Goal: Information Seeking & Learning: Learn about a topic

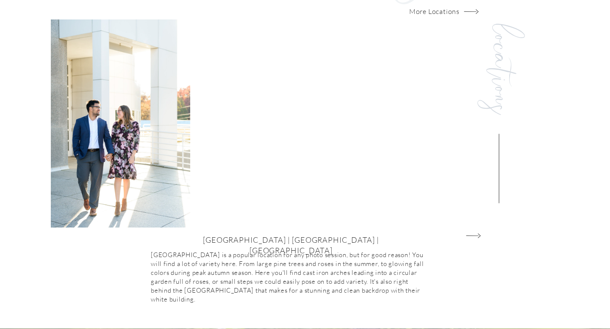
scroll to position [874, 0]
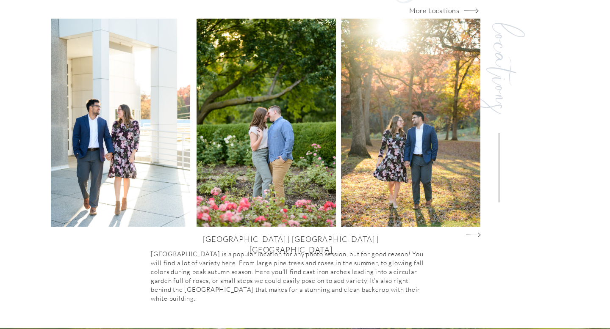
click at [473, 233] on icon "Group@1x" at bounding box center [473, 235] width 15 height 8
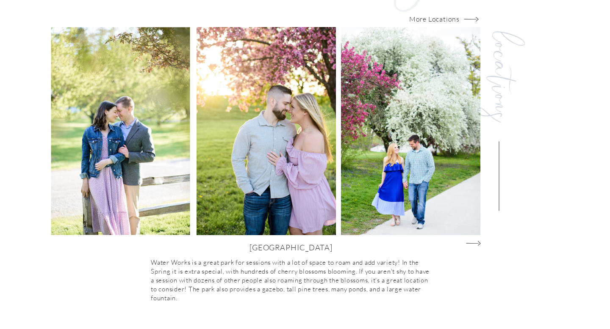
scroll to position [866, 0]
click at [474, 244] on icon "Group@1x" at bounding box center [473, 243] width 15 height 8
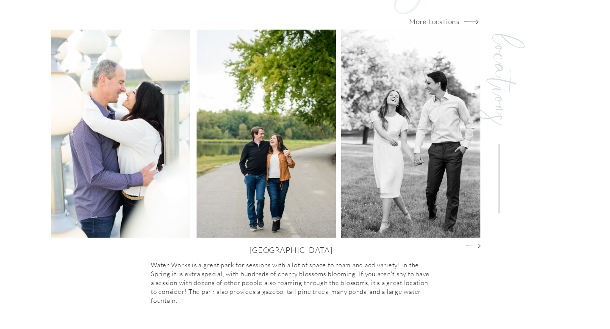
scroll to position [863, 0]
click at [477, 244] on icon "Group@1x" at bounding box center [473, 246] width 15 height 8
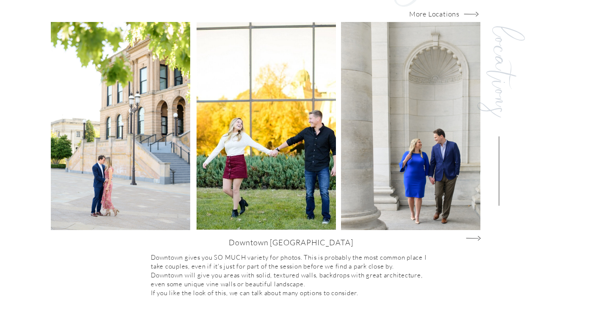
click at [477, 238] on icon "Group@1x" at bounding box center [473, 239] width 15 height 8
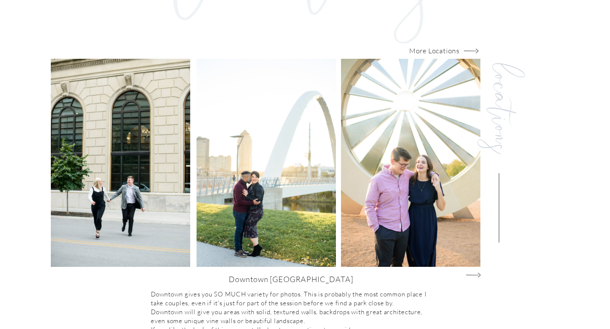
click at [476, 275] on icon "Group@1x" at bounding box center [473, 275] width 15 height 8
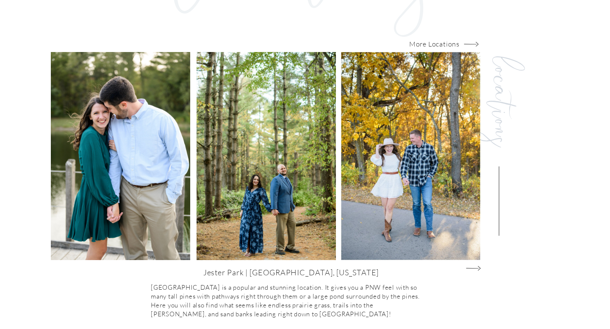
scroll to position [842, 0]
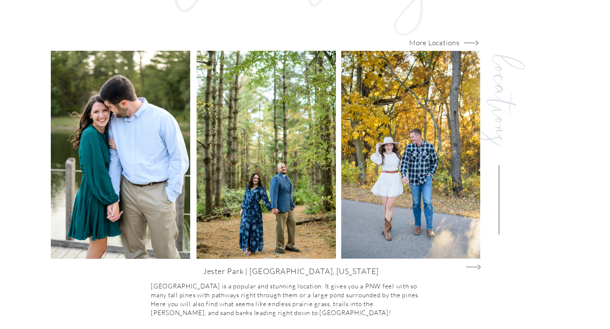
click at [140, 183] on div at bounding box center [120, 155] width 139 height 208
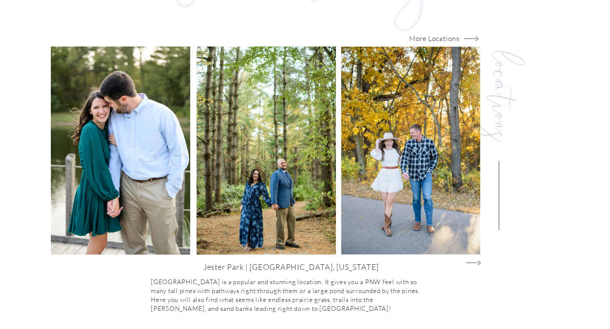
scroll to position [847, 0]
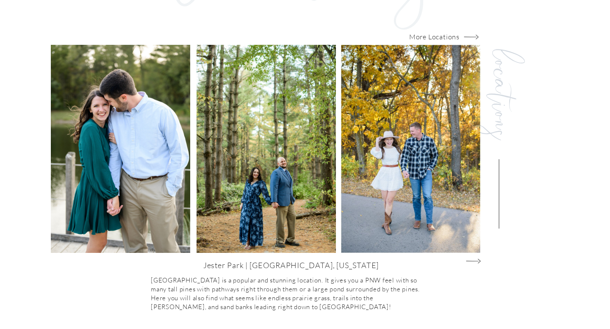
click at [474, 258] on icon "Group@1x" at bounding box center [473, 261] width 15 height 8
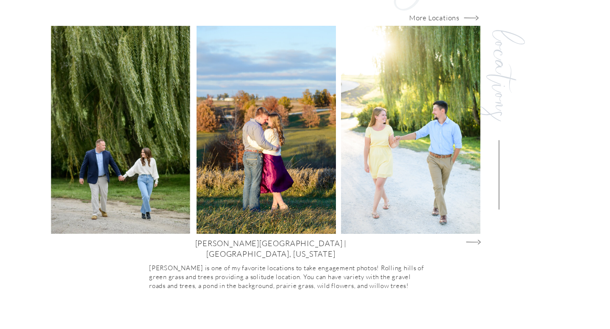
scroll to position [860, 0]
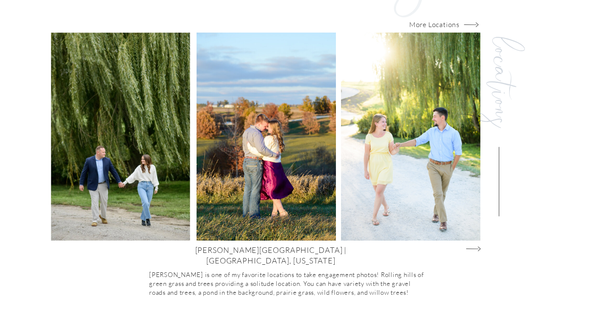
click at [476, 249] on icon "Group@1x" at bounding box center [473, 249] width 15 height 8
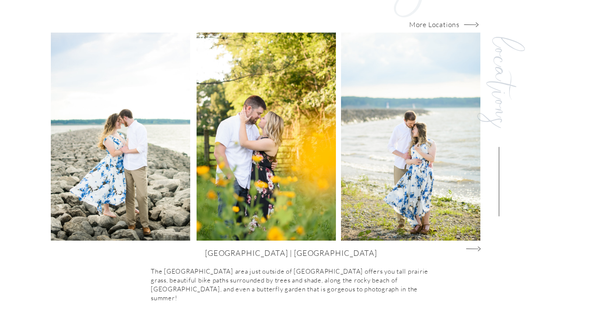
click at [476, 249] on icon "Group@1x" at bounding box center [473, 249] width 15 height 8
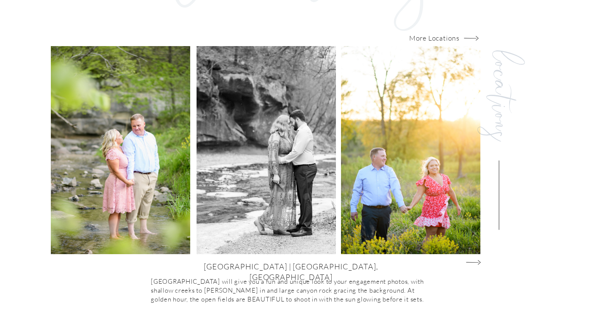
scroll to position [848, 0]
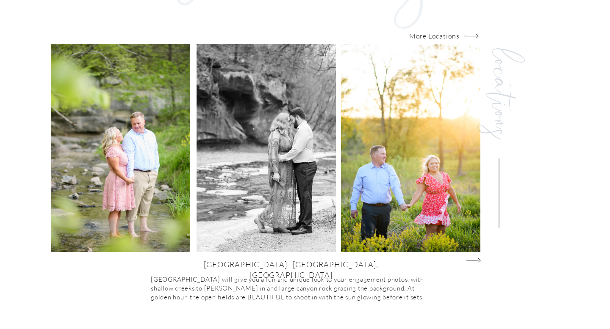
click at [476, 259] on icon "Group@1x" at bounding box center [473, 261] width 15 height 8
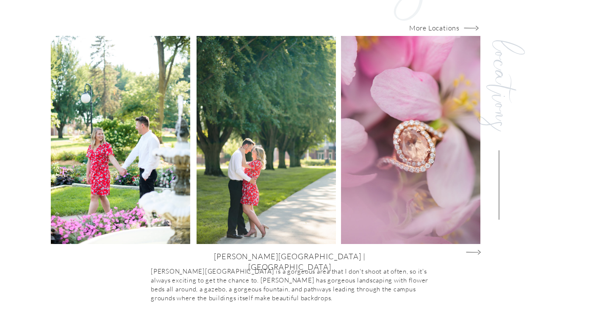
scroll to position [857, 0]
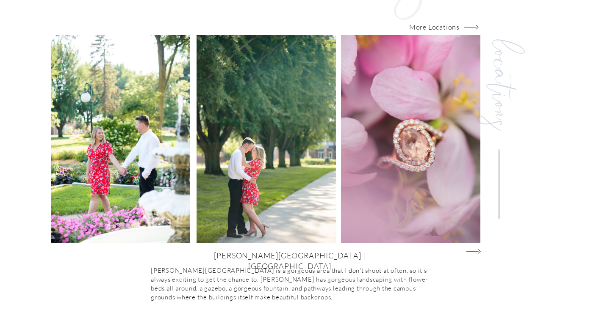
click at [474, 243] on div at bounding box center [410, 139] width 139 height 208
click at [477, 252] on polygon at bounding box center [472, 252] width 12 height 0
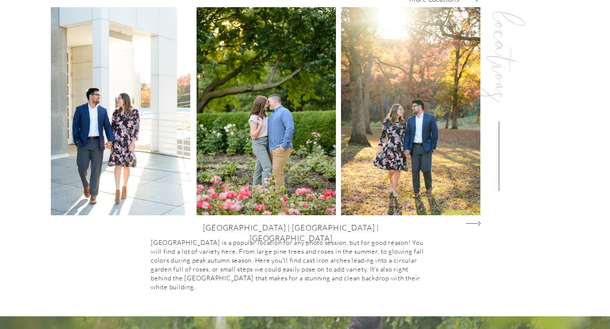
scroll to position [888, 0]
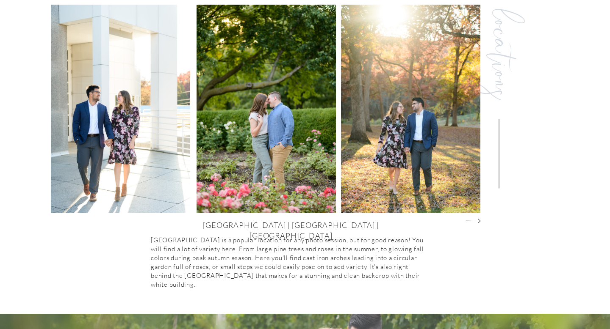
click at [476, 220] on icon "Group@1x" at bounding box center [473, 221] width 15 height 8
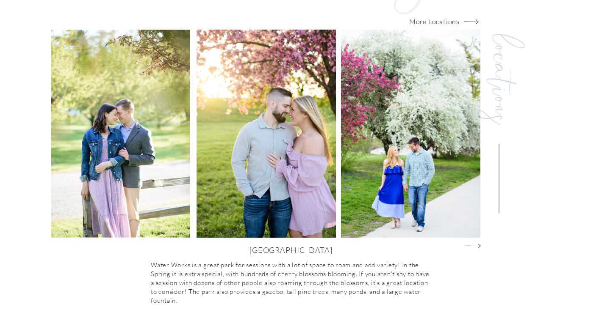
click at [476, 245] on icon "Group@1x" at bounding box center [473, 246] width 15 height 8
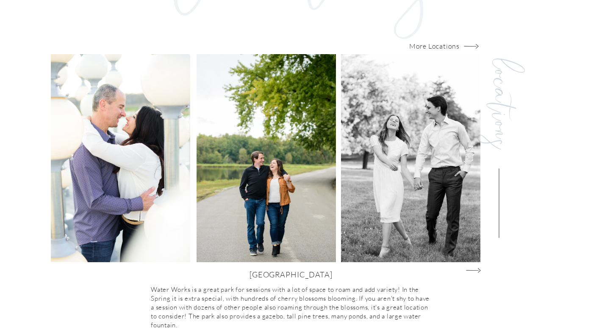
scroll to position [841, 0]
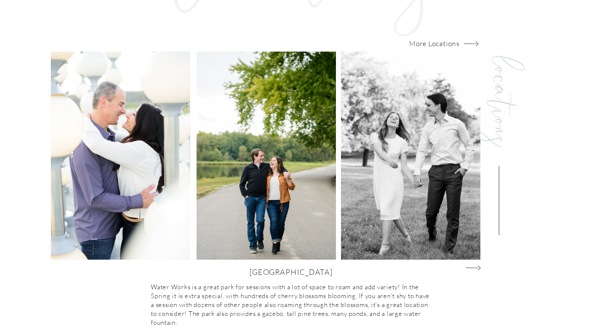
click at [477, 267] on icon "Group@1x" at bounding box center [473, 268] width 15 height 8
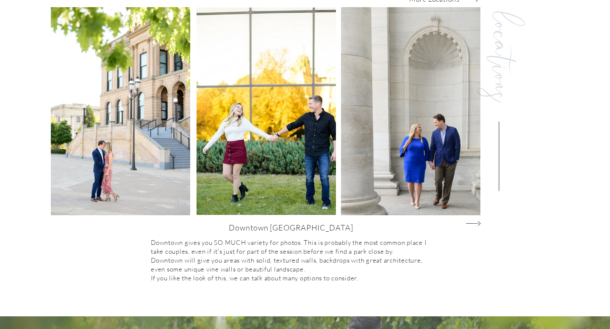
click at [478, 220] on icon "Group@1x" at bounding box center [473, 224] width 15 height 8
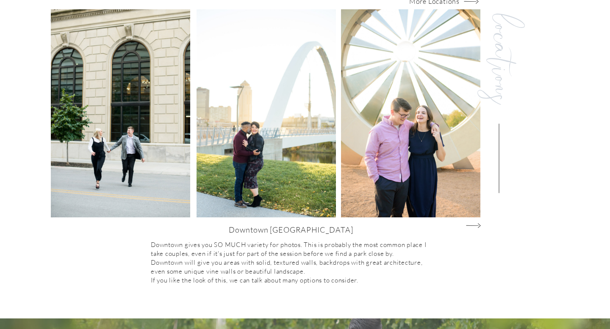
click at [477, 225] on icon "Group@1x" at bounding box center [473, 226] width 15 height 8
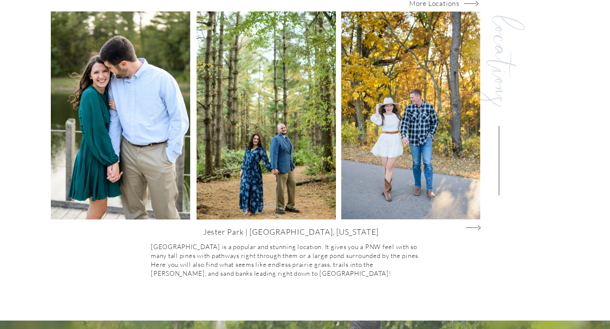
scroll to position [867, 0]
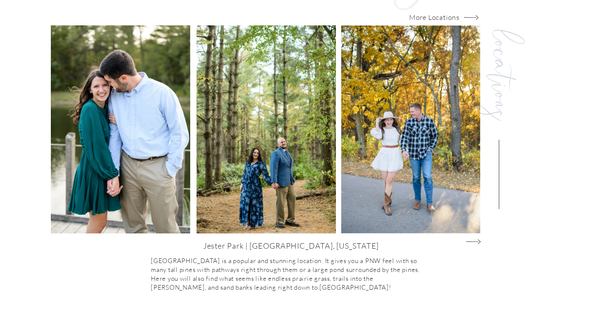
click at [476, 240] on icon "Group@1x" at bounding box center [473, 242] width 15 height 8
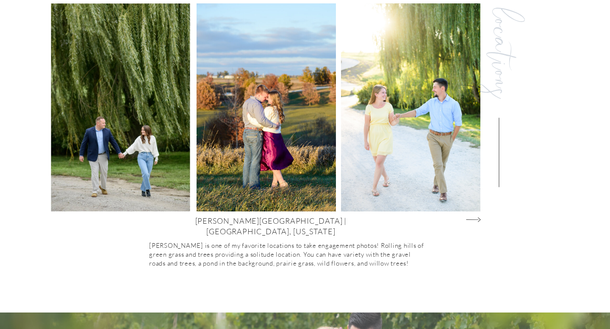
scroll to position [891, 0]
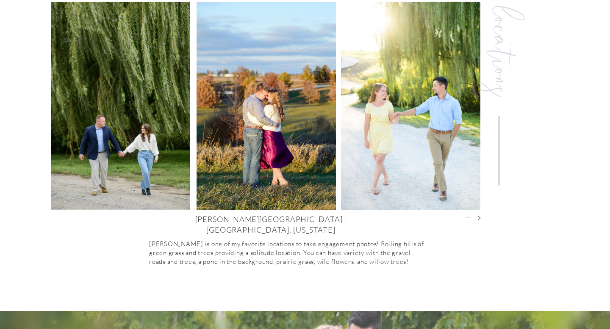
click at [480, 218] on icon "Group@1x" at bounding box center [473, 218] width 15 height 8
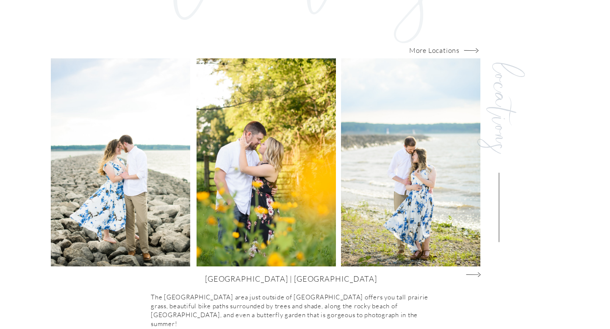
scroll to position [835, 0]
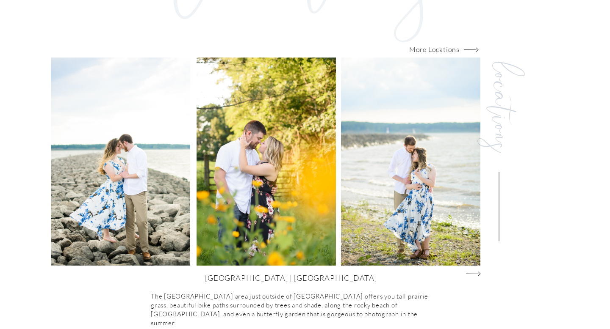
click at [473, 273] on icon "Group@1x" at bounding box center [473, 274] width 15 height 8
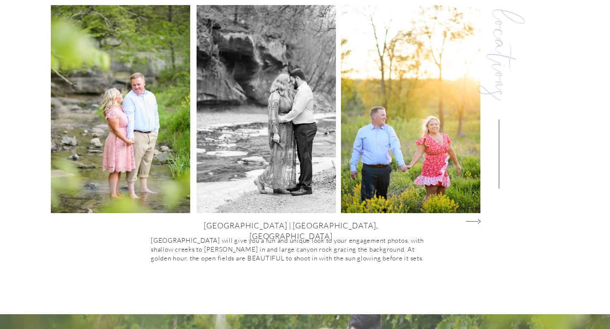
scroll to position [886, 0]
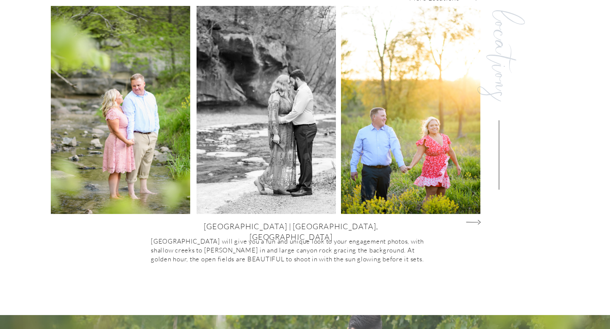
click at [477, 225] on icon "Group@1x" at bounding box center [473, 223] width 15 height 8
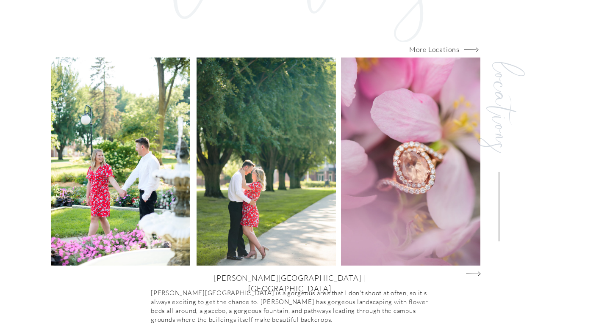
scroll to position [882, 0]
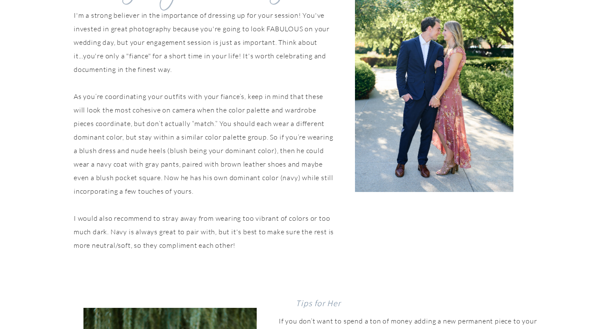
scroll to position [1489, 0]
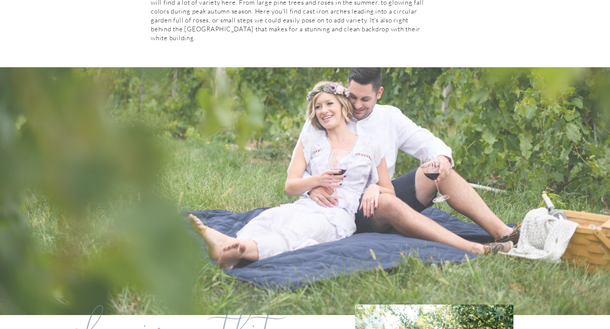
scroll to position [966, 0]
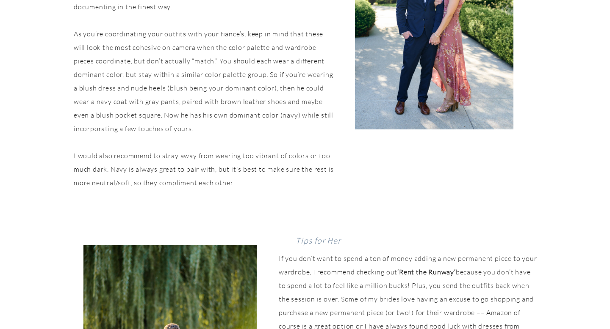
scroll to position [1558, 0]
